Goal: Task Accomplishment & Management: Use online tool/utility

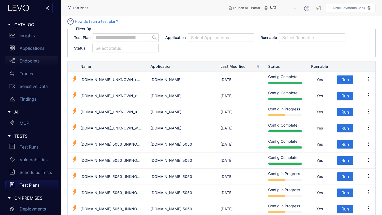
click at [29, 59] on p "Endpoints" at bounding box center [30, 61] width 20 height 5
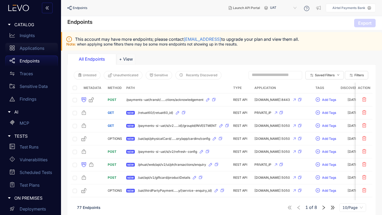
click at [32, 48] on p "Applications" at bounding box center [32, 48] width 25 height 5
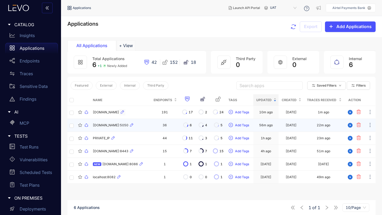
drag, startPoint x: 127, startPoint y: 112, endPoint x: 113, endPoint y: 121, distance: 16.8
click at [113, 121] on tbody "[DOMAIN_NAME] 191 17 2 24 Add Tags 10m ago [DATE] 1m ago [DOMAIN_NAME]:5050 36 …" at bounding box center [221, 145] width 308 height 78
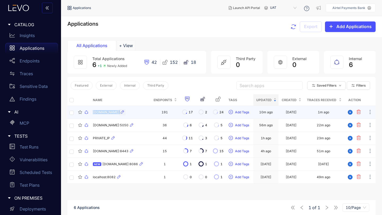
drag, startPoint x: 91, startPoint y: 111, endPoint x: 129, endPoint y: 113, distance: 37.4
click at [129, 113] on td "[DOMAIN_NAME]" at bounding box center [121, 112] width 60 height 13
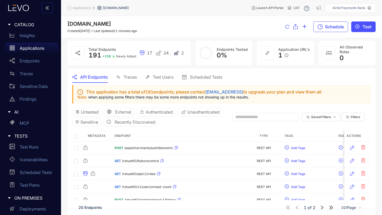
drag, startPoint x: 126, startPoint y: 23, endPoint x: 63, endPoint y: 24, distance: 62.8
click at [63, 24] on div "[DOMAIN_NAME] Created [DATE] Last Updated 11 minutes ago Schedule Test" at bounding box center [221, 26] width 321 height 21
copy span "[DOMAIN_NAME]"
click at [29, 47] on p "Applications" at bounding box center [32, 48] width 25 height 5
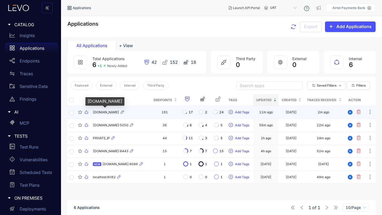
click at [112, 113] on span "[DOMAIN_NAME]" at bounding box center [106, 113] width 26 height 4
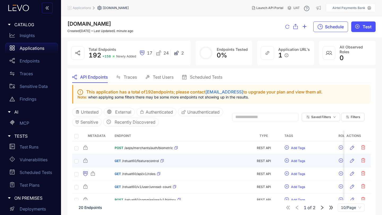
scroll to position [78, 0]
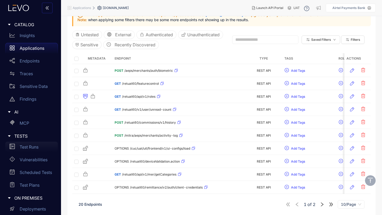
click at [33, 146] on p "Test Runs" at bounding box center [29, 147] width 19 height 5
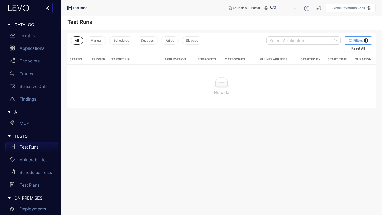
click at [358, 40] on span "Filters" at bounding box center [358, 41] width 10 height 4
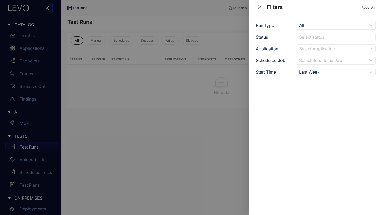
click at [260, 6] on icon "close" at bounding box center [259, 7] width 3 height 3
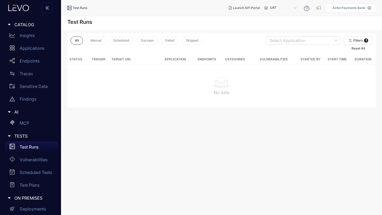
click at [82, 7] on span "Test Runs" at bounding box center [80, 8] width 15 height 4
click at [30, 48] on p "Applications" at bounding box center [32, 48] width 25 height 5
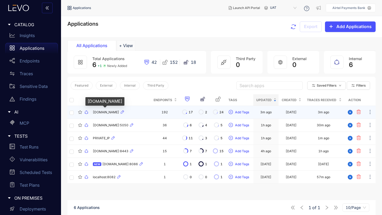
click at [109, 112] on span "[DOMAIN_NAME]" at bounding box center [106, 113] width 26 height 4
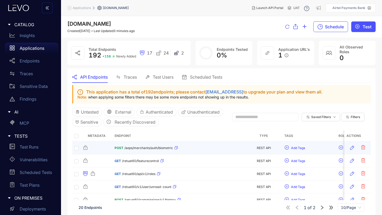
scroll to position [78, 0]
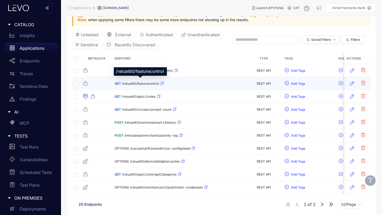
click at [139, 82] on span "/retuat60/featurecontrol" at bounding box center [140, 84] width 37 height 4
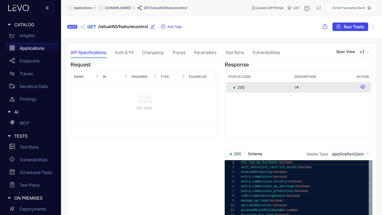
click at [352, 28] on span "Run Tests" at bounding box center [354, 26] width 20 height 5
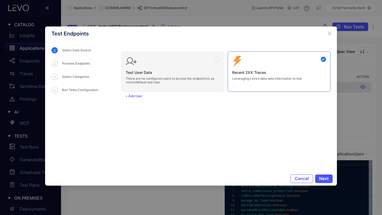
click at [218, 60] on div "Test User Data There are no configured users to access the endpoint(s) as victi…" at bounding box center [225, 69] width 209 height 45
click at [323, 179] on span "Next" at bounding box center [324, 178] width 10 height 5
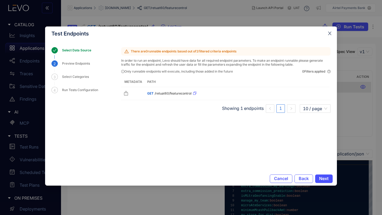
click at [330, 33] on icon "close" at bounding box center [329, 33] width 5 height 5
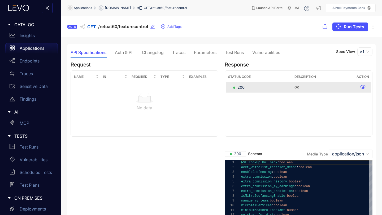
scroll to position [67, 0]
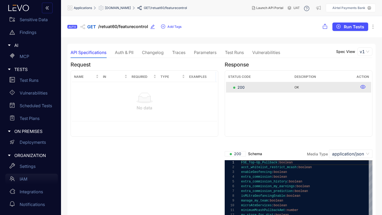
click at [25, 180] on p "IAM" at bounding box center [24, 179] width 8 height 5
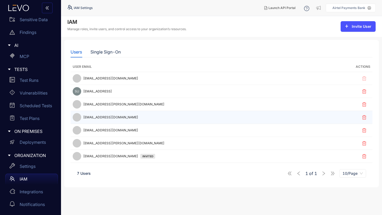
drag, startPoint x: 139, startPoint y: 118, endPoint x: 83, endPoint y: 117, distance: 56.5
click at [83, 117] on div "[EMAIL_ADDRESS][DOMAIN_NAME]" at bounding box center [197, 117] width 248 height 8
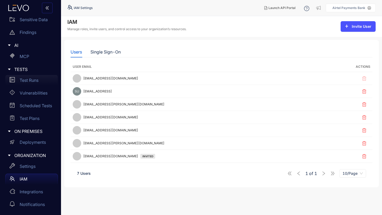
click at [33, 81] on p "Test Runs" at bounding box center [29, 80] width 19 height 5
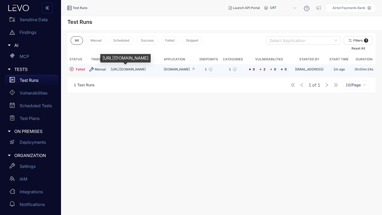
click at [114, 69] on span "[URL][DOMAIN_NAME]" at bounding box center [128, 69] width 35 height 4
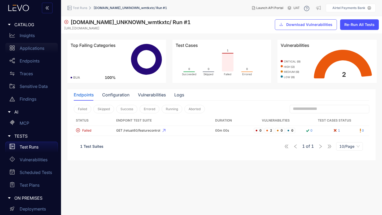
click at [28, 51] on div "Applications" at bounding box center [31, 48] width 52 height 11
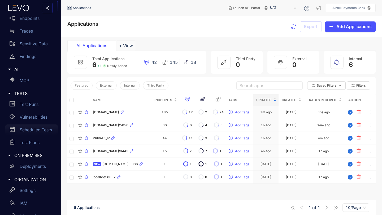
scroll to position [67, 0]
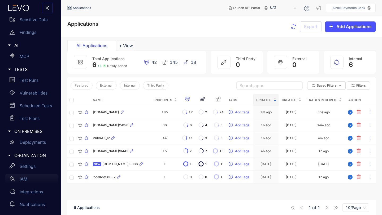
click at [24, 178] on p "IAM" at bounding box center [24, 179] width 8 height 5
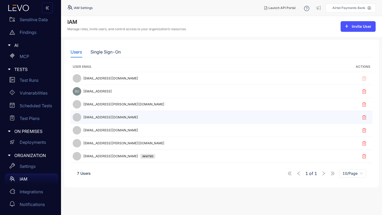
drag, startPoint x: 139, startPoint y: 117, endPoint x: 84, endPoint y: 119, distance: 55.2
click at [84, 119] on div "[EMAIL_ADDRESS][DOMAIN_NAME]" at bounding box center [197, 117] width 248 height 8
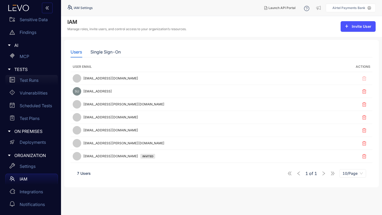
click at [33, 81] on p "Test Runs" at bounding box center [29, 80] width 19 height 5
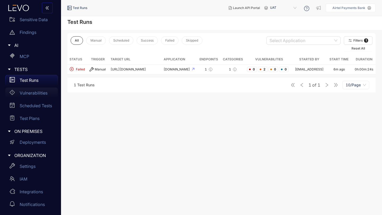
click at [37, 93] on p "Vulnerabilities" at bounding box center [34, 93] width 28 height 5
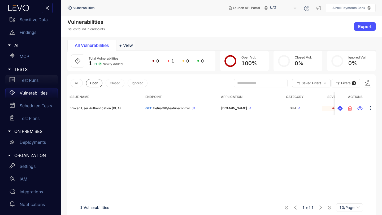
click at [33, 82] on p "Test Runs" at bounding box center [29, 80] width 19 height 5
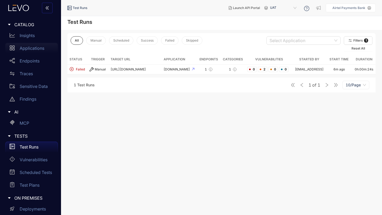
click at [29, 48] on p "Applications" at bounding box center [32, 48] width 25 height 5
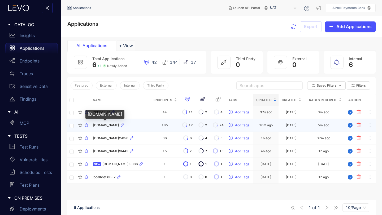
click at [114, 125] on span "[DOMAIN_NAME]" at bounding box center [106, 126] width 26 height 4
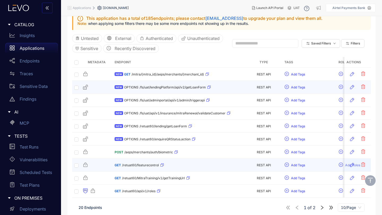
scroll to position [78, 0]
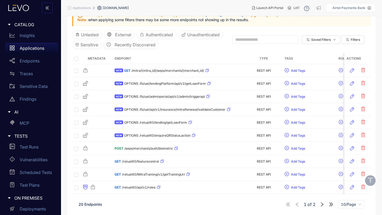
click at [331, 205] on icon "double-right" at bounding box center [330, 204] width 5 height 5
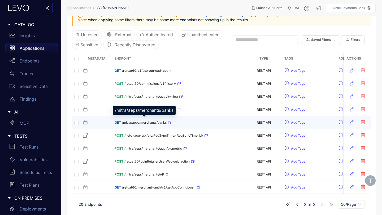
click at [143, 122] on span "/mitra/aeps/merchants/banks" at bounding box center [144, 123] width 45 height 4
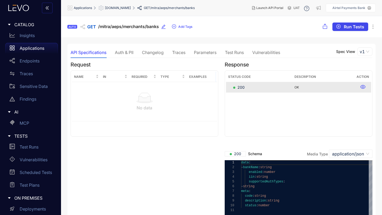
click at [344, 26] on span "Run Tests" at bounding box center [354, 26] width 20 height 5
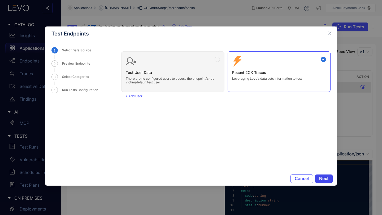
click at [323, 179] on span "Next" at bounding box center [324, 178] width 10 height 5
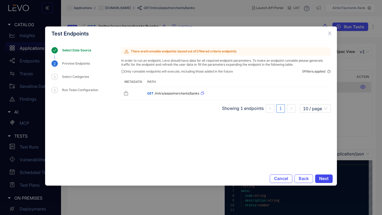
click at [323, 179] on span "Next" at bounding box center [324, 178] width 10 height 5
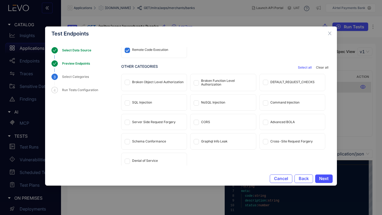
scroll to position [39, 0]
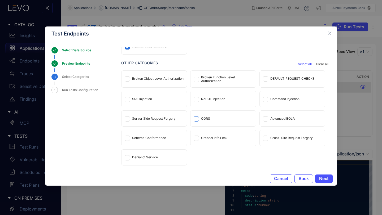
click at [198, 118] on span at bounding box center [196, 118] width 5 height 5
click at [266, 118] on span at bounding box center [265, 118] width 5 height 5
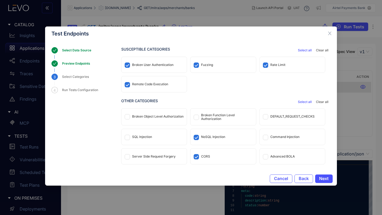
scroll to position [29, 0]
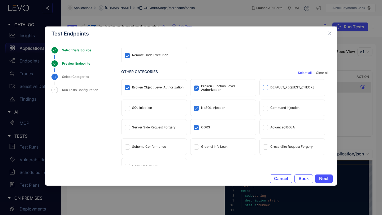
click at [266, 87] on span at bounding box center [265, 87] width 5 height 5
click at [329, 34] on icon "close" at bounding box center [329, 33] width 3 height 3
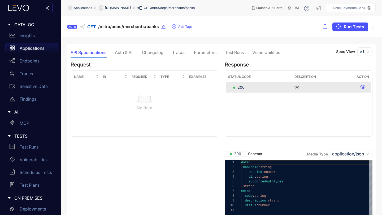
click at [32, 49] on p "Applications" at bounding box center [32, 48] width 25 height 5
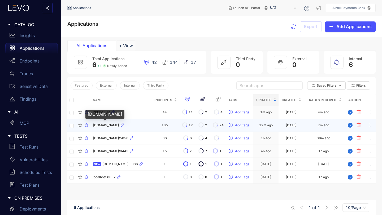
click at [107, 126] on span "[DOMAIN_NAME]" at bounding box center [106, 126] width 26 height 4
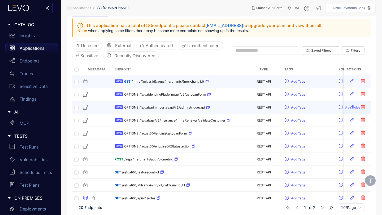
scroll to position [78, 0]
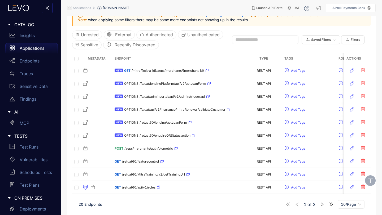
drag, startPoint x: 330, startPoint y: 204, endPoint x: 317, endPoint y: 210, distance: 14.5
click at [316, 212] on div "20 Endpoints 1 of 2 10/Page" at bounding box center [221, 204] width 299 height 15
click at [320, 205] on icon "right" at bounding box center [321, 204] width 5 height 5
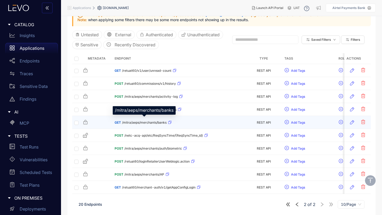
click at [145, 122] on span "/mitra/aeps/merchants/banks" at bounding box center [144, 123] width 45 height 4
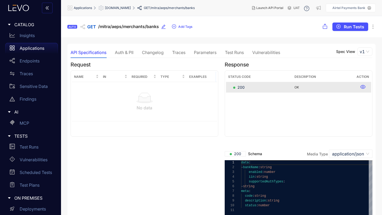
click at [121, 51] on div "Auth & PII" at bounding box center [124, 52] width 19 height 5
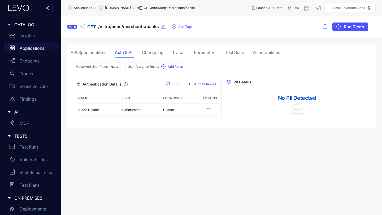
click at [152, 50] on div "Changelog" at bounding box center [153, 52] width 22 height 5
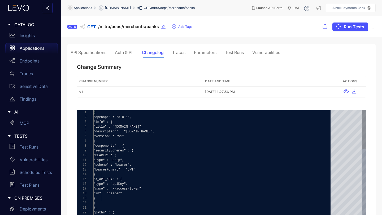
click at [183, 52] on div "Traces" at bounding box center [178, 52] width 13 height 5
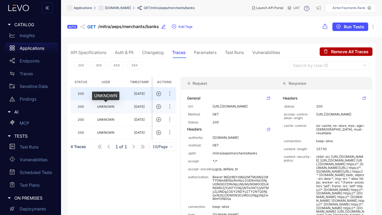
click at [108, 108] on span "UNKNOWN" at bounding box center [105, 107] width 17 height 4
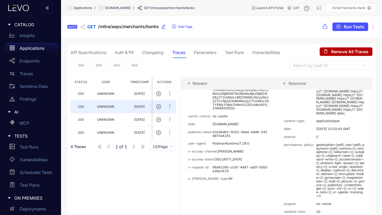
scroll to position [92, 0]
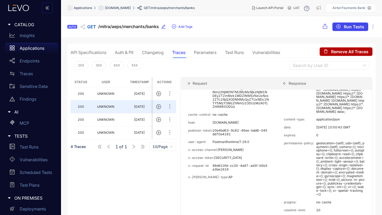
click at [349, 27] on span "Run Tests" at bounding box center [354, 26] width 20 height 5
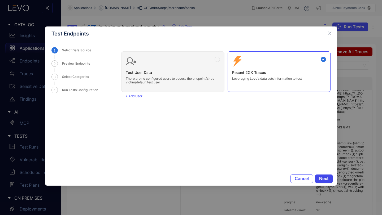
click at [323, 179] on span "Next" at bounding box center [324, 178] width 10 height 5
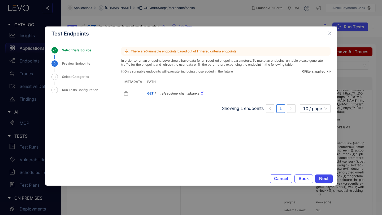
click at [325, 178] on span "Next" at bounding box center [324, 178] width 10 height 5
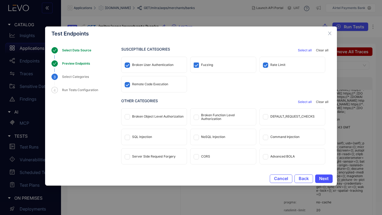
click at [198, 64] on span at bounding box center [196, 65] width 5 height 5
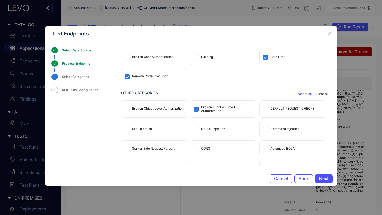
scroll to position [7, 0]
drag, startPoint x: 129, startPoint y: 77, endPoint x: 115, endPoint y: 103, distance: 30.0
click at [115, 103] on section "Select Data Source Preview Endpoints 3 Select Categories 4 Run Tests Configurat…" at bounding box center [190, 106] width 279 height 119
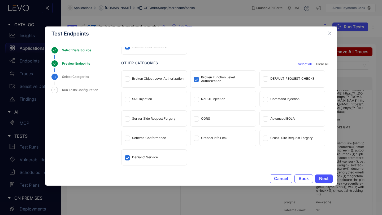
scroll to position [0, 0]
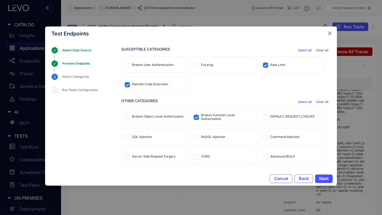
click at [331, 33] on icon "close" at bounding box center [329, 33] width 5 height 5
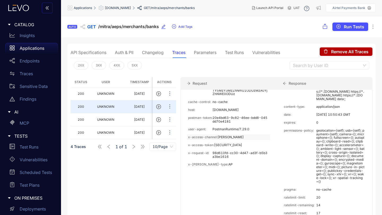
scroll to position [95, 0]
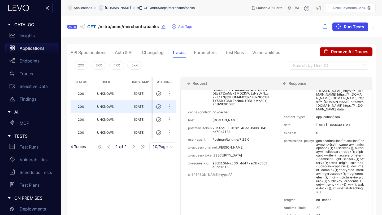
click at [349, 27] on span "Run Tests" at bounding box center [354, 26] width 20 height 5
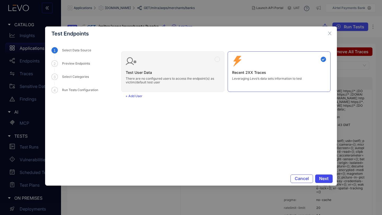
click at [324, 180] on span "Next" at bounding box center [324, 178] width 10 height 5
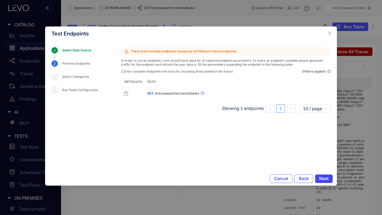
click at [324, 180] on span "Next" at bounding box center [324, 178] width 10 height 5
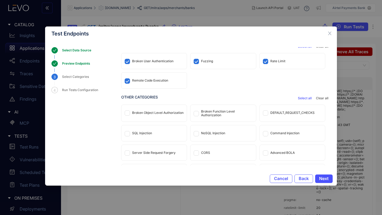
scroll to position [0, 0]
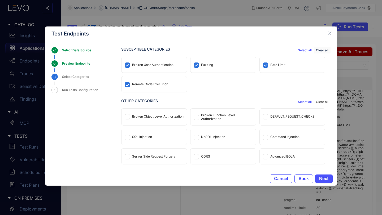
click at [322, 50] on span "Clear all" at bounding box center [322, 51] width 12 height 4
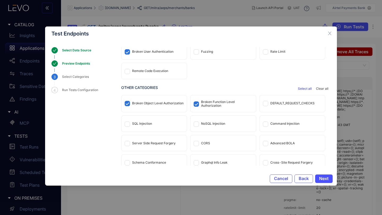
scroll to position [14, 0]
click at [265, 105] on span at bounding box center [265, 102] width 5 height 5
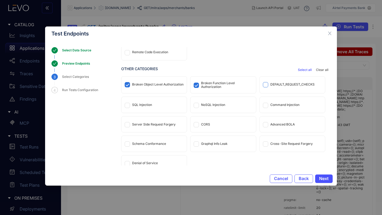
scroll to position [39, 0]
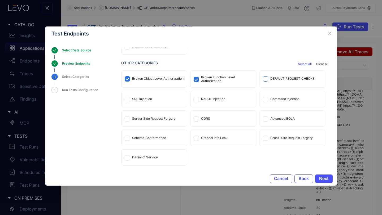
click at [264, 80] on span at bounding box center [265, 78] width 5 height 5
click at [324, 179] on span "Next" at bounding box center [324, 178] width 10 height 5
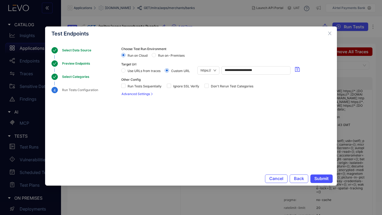
scroll to position [0, 0]
click at [320, 180] on span "Submit" at bounding box center [321, 178] width 14 height 5
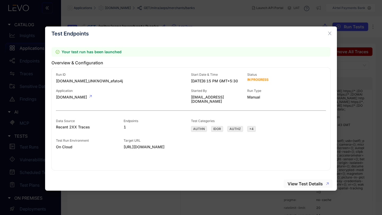
click at [304, 183] on span "View Test Details" at bounding box center [304, 184] width 35 height 5
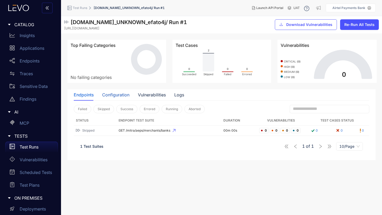
click at [114, 95] on div "Configuration" at bounding box center [115, 95] width 27 height 5
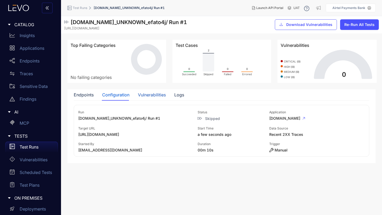
click at [154, 95] on div "Vulnerabilities" at bounding box center [152, 95] width 28 height 5
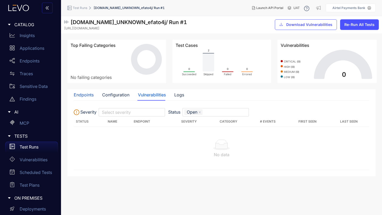
click at [87, 94] on div "Endpoints" at bounding box center [84, 95] width 20 height 5
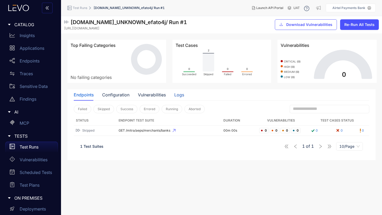
click at [179, 93] on div "Logs" at bounding box center [179, 95] width 10 height 5
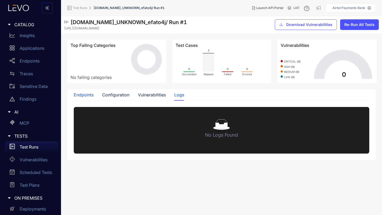
click at [83, 94] on div "Endpoints" at bounding box center [84, 95] width 20 height 5
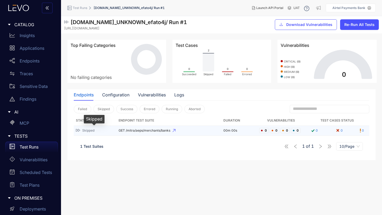
click at [103, 130] on div "Skipped" at bounding box center [94, 130] width 36 height 5
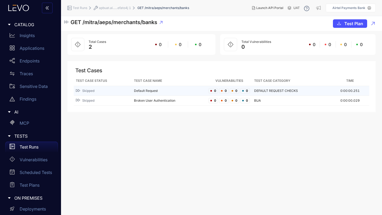
click at [278, 91] on td "DEFAULT REQUEST CHECKS" at bounding box center [291, 91] width 78 height 10
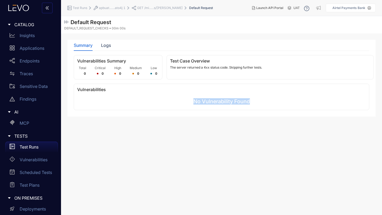
drag, startPoint x: 251, startPoint y: 103, endPoint x: 189, endPoint y: 103, distance: 61.8
click at [189, 103] on section "No Vulnerability Found" at bounding box center [221, 103] width 288 height 8
click at [104, 44] on div "Logs" at bounding box center [106, 45] width 10 height 5
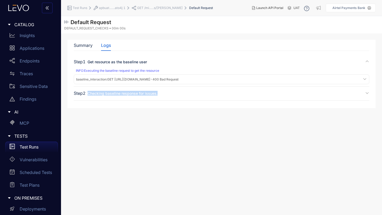
drag, startPoint x: 164, startPoint y: 95, endPoint x: 89, endPoint y: 94, distance: 75.0
click at [89, 94] on div "Step 2 Checking baseline response for issues." at bounding box center [221, 93] width 295 height 5
drag, startPoint x: 210, startPoint y: 79, endPoint x: 237, endPoint y: 79, distance: 27.3
click at [237, 79] on div "baseline_interaction : GET [URL][DOMAIN_NAME] - 400 Bad Request" at bounding box center [221, 79] width 293 height 7
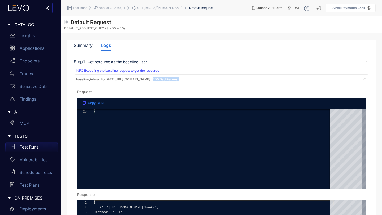
scroll to position [100, 0]
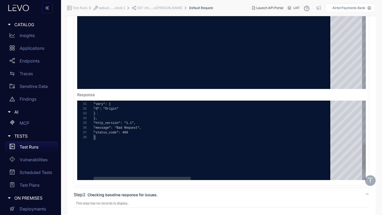
type textarea "**********"
drag, startPoint x: 134, startPoint y: 133, endPoint x: 109, endPoint y: 133, distance: 25.2
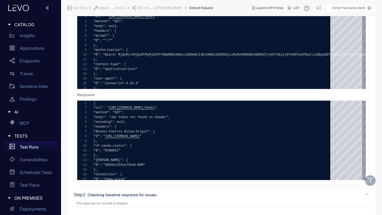
click at [37, 147] on p "Test Runs" at bounding box center [29, 147] width 19 height 5
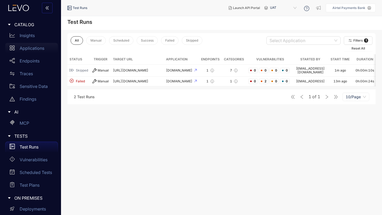
click at [28, 48] on p "Applications" at bounding box center [32, 48] width 25 height 5
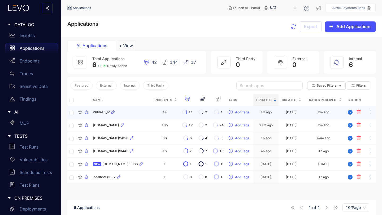
scroll to position [21, 0]
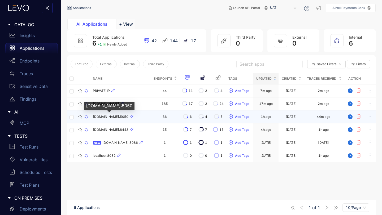
click at [112, 118] on span "[DOMAIN_NAME]:5050" at bounding box center [111, 117] width 36 height 4
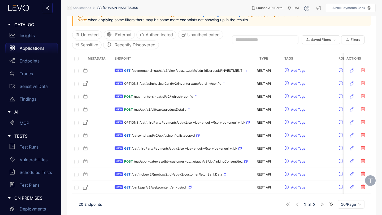
click at [322, 204] on icon "right" at bounding box center [321, 204] width 5 height 5
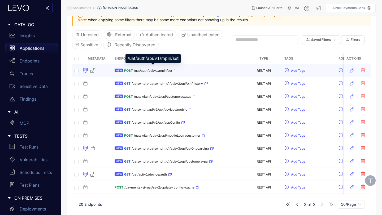
click at [151, 71] on span "/uat/auth/api/v1/mpin/set" at bounding box center [153, 71] width 38 height 4
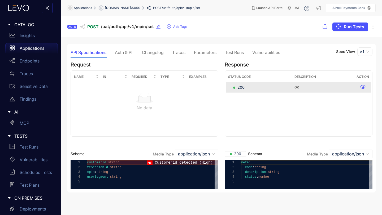
click at [127, 52] on div "Auth & PII" at bounding box center [124, 52] width 19 height 5
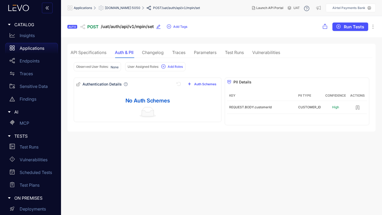
click at [152, 53] on div "Changelog" at bounding box center [153, 52] width 22 height 5
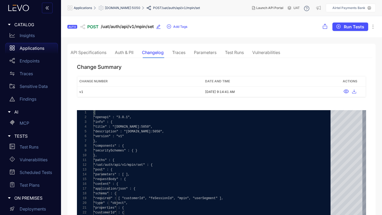
click at [178, 54] on div "Traces" at bounding box center [178, 52] width 13 height 5
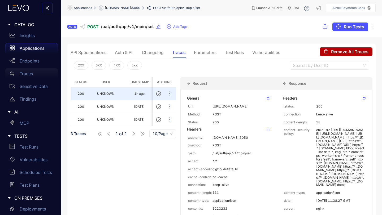
click at [23, 71] on div "Traces" at bounding box center [31, 73] width 52 height 11
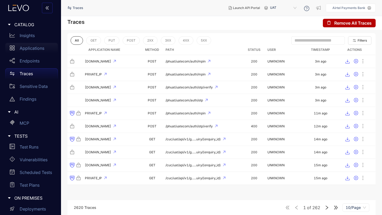
click at [24, 48] on p "Applications" at bounding box center [32, 48] width 25 height 5
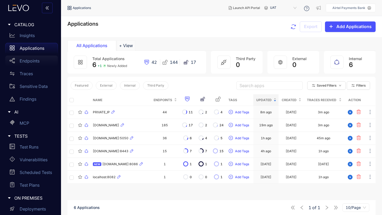
click at [25, 61] on p "Endpoints" at bounding box center [30, 61] width 20 height 5
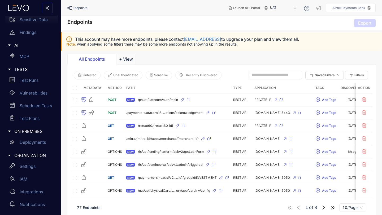
scroll to position [67, 0]
click at [28, 164] on p "Settings" at bounding box center [28, 166] width 16 height 5
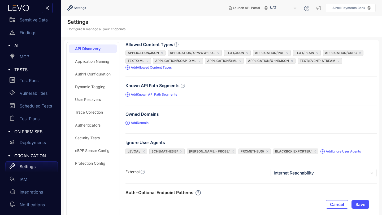
click at [94, 62] on div "Application Naming" at bounding box center [92, 61] width 34 height 4
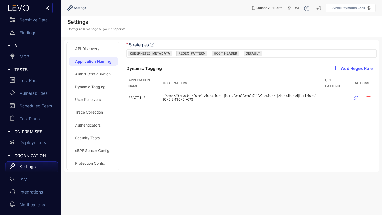
click at [93, 74] on div "AuthN Configuration" at bounding box center [93, 74] width 36 height 4
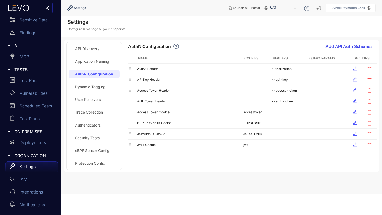
click at [335, 46] on span "Add API Auth Schemes" at bounding box center [348, 46] width 47 height 5
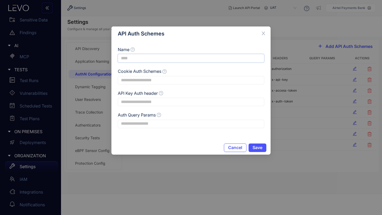
click at [147, 60] on input "Name" at bounding box center [191, 58] width 146 height 8
click at [263, 33] on icon "close" at bounding box center [263, 33] width 5 height 5
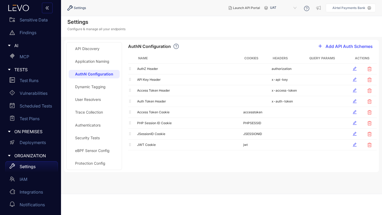
click at [97, 88] on div "Dynamic Tagging" at bounding box center [90, 87] width 30 height 4
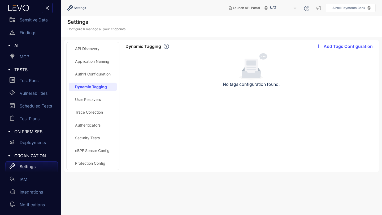
click at [91, 100] on div "User Resolvers" at bounding box center [88, 100] width 26 height 4
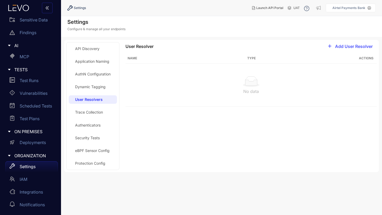
click at [90, 112] on div "Trace Collection" at bounding box center [89, 112] width 28 height 4
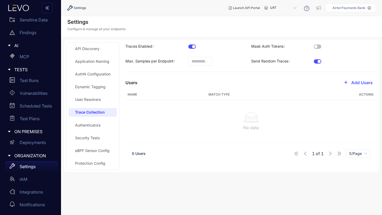
click at [89, 126] on div "Authenticators" at bounding box center [87, 125] width 25 height 4
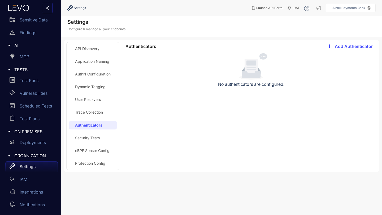
click at [90, 139] on div "Security Tests" at bounding box center [87, 138] width 25 height 4
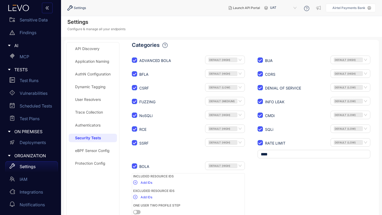
click at [94, 151] on div "eBPF Sensor Config" at bounding box center [92, 151] width 34 height 4
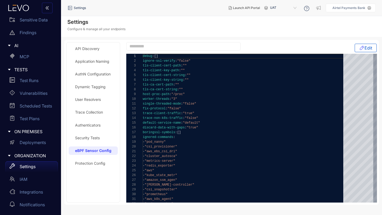
click at [90, 165] on div "Protection Config" at bounding box center [90, 163] width 30 height 4
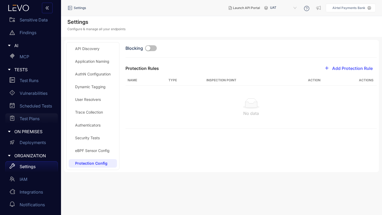
scroll to position [67, 0]
click at [36, 117] on p "Test Plans" at bounding box center [30, 118] width 20 height 5
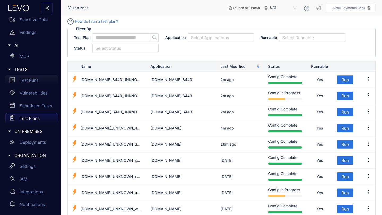
click at [31, 81] on p "Test Runs" at bounding box center [29, 80] width 19 height 5
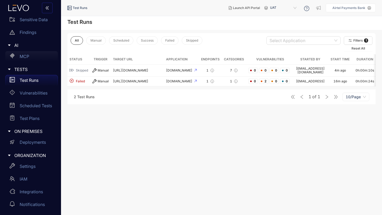
click at [25, 56] on p "MCP" at bounding box center [25, 56] width 10 height 5
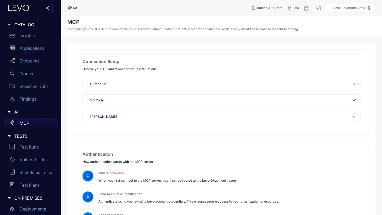
scroll to position [31, 0]
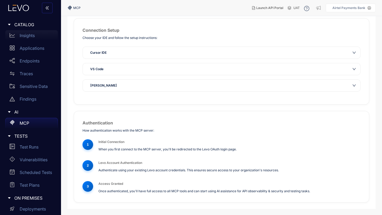
click at [29, 37] on p "Insights" at bounding box center [27, 35] width 15 height 5
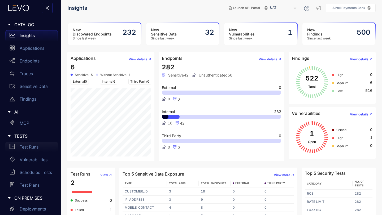
click at [32, 148] on p "Test Runs" at bounding box center [29, 147] width 19 height 5
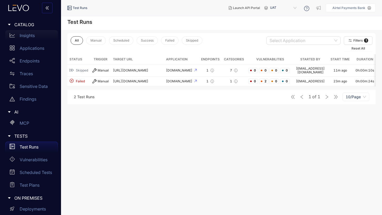
click at [27, 36] on p "Insights" at bounding box center [27, 35] width 15 height 5
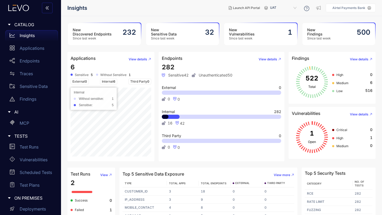
scroll to position [19, 0]
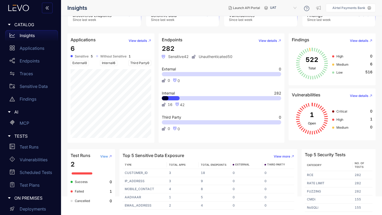
click at [104, 157] on span "View" at bounding box center [104, 157] width 8 height 4
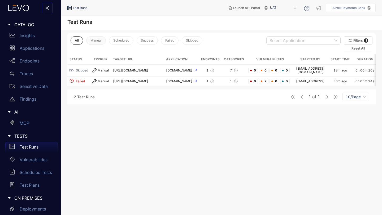
click at [91, 41] on span "Manual" at bounding box center [95, 41] width 11 height 4
click at [77, 40] on span "All" at bounding box center [77, 41] width 4 height 4
click at [32, 159] on p "Vulnerabilities" at bounding box center [34, 159] width 28 height 5
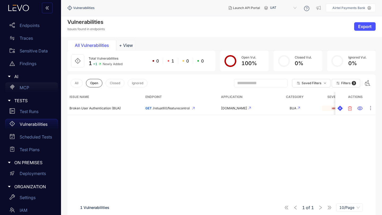
scroll to position [67, 0]
